Goal: Task Accomplishment & Management: Manage account settings

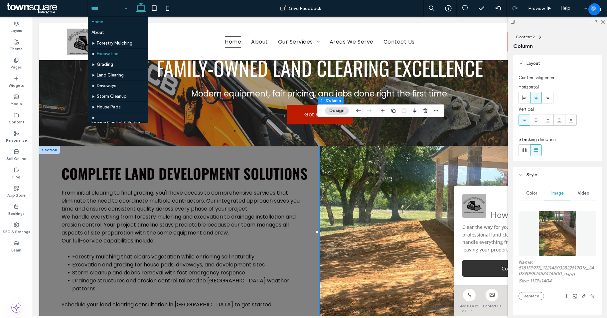
scroll to position [100, 0]
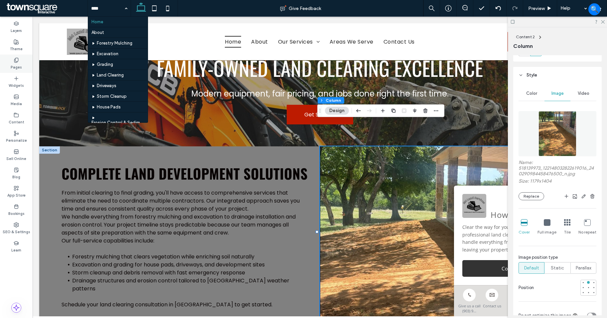
click at [16, 64] on label "Pages" at bounding box center [16, 66] width 11 height 7
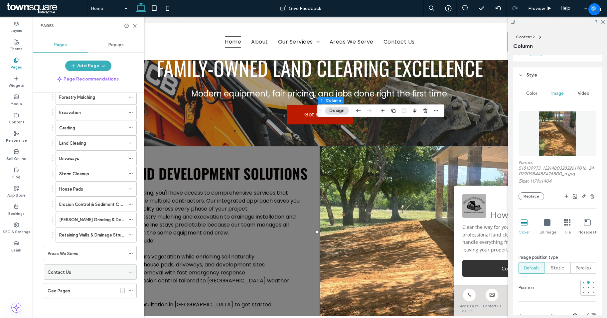
scroll to position [68, 0]
click at [22, 227] on div "SEO & Settings" at bounding box center [16, 228] width 33 height 18
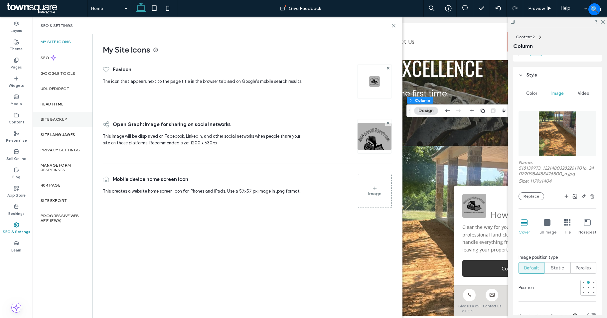
click at [61, 115] on div "Site Backup" at bounding box center [63, 119] width 60 height 15
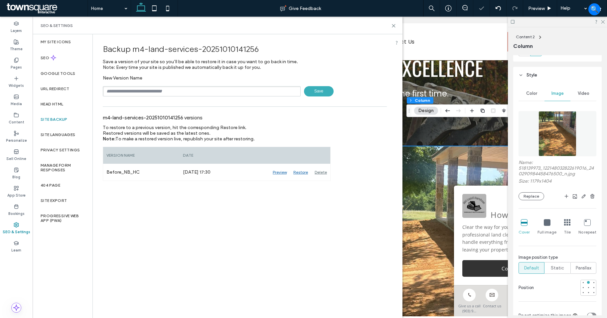
click at [140, 90] on input "text" at bounding box center [202, 91] width 198 height 10
type input "**********"
drag, startPoint x: 324, startPoint y: 100, endPoint x: 332, endPoint y: 93, distance: 11.5
click at [324, 100] on div "**********" at bounding box center [245, 107] width 304 height 147
click at [332, 93] on span "Save" at bounding box center [319, 91] width 30 height 10
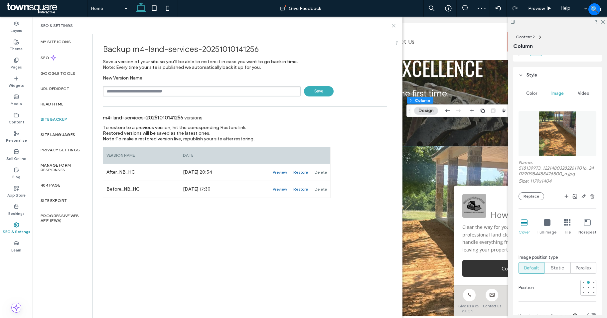
click at [394, 27] on icon at bounding box center [393, 25] width 5 height 5
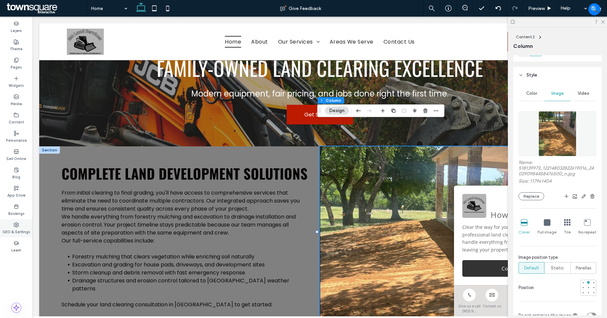
click at [11, 222] on div "SEO & Settings" at bounding box center [16, 228] width 33 height 18
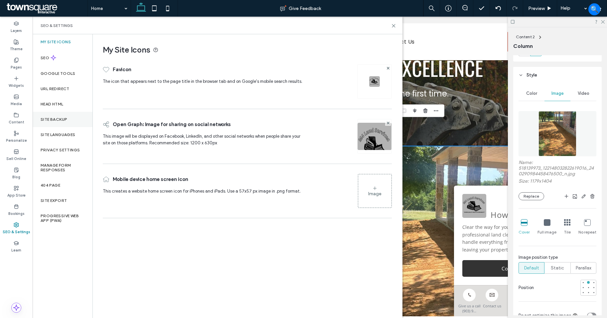
click at [68, 114] on div "Site Backup" at bounding box center [63, 119] width 60 height 15
